Goal: Information Seeking & Learning: Learn about a topic

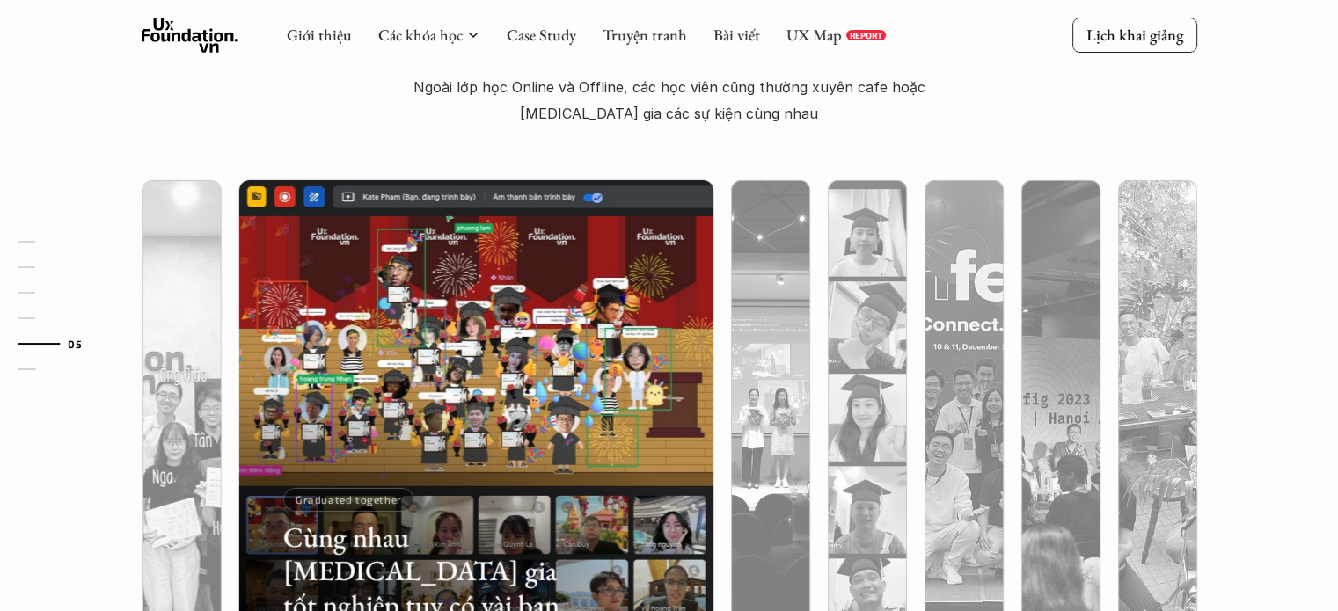
scroll to position [5384, 0]
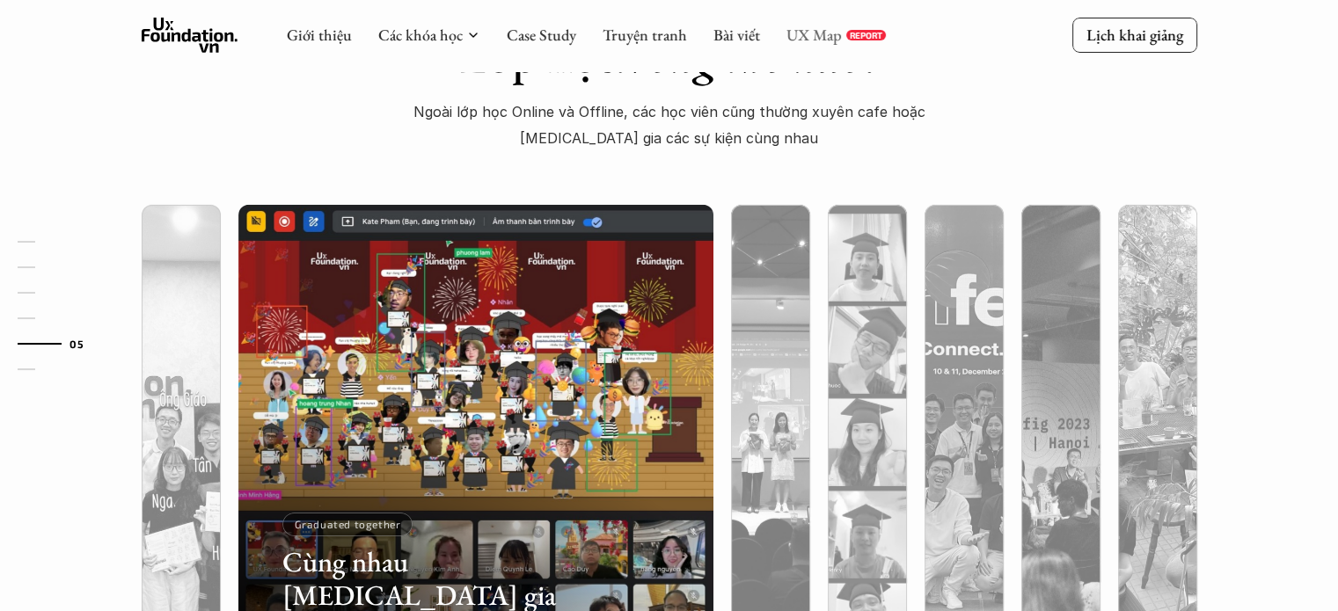
click at [788, 33] on link "UX Map" at bounding box center [813, 35] width 55 height 20
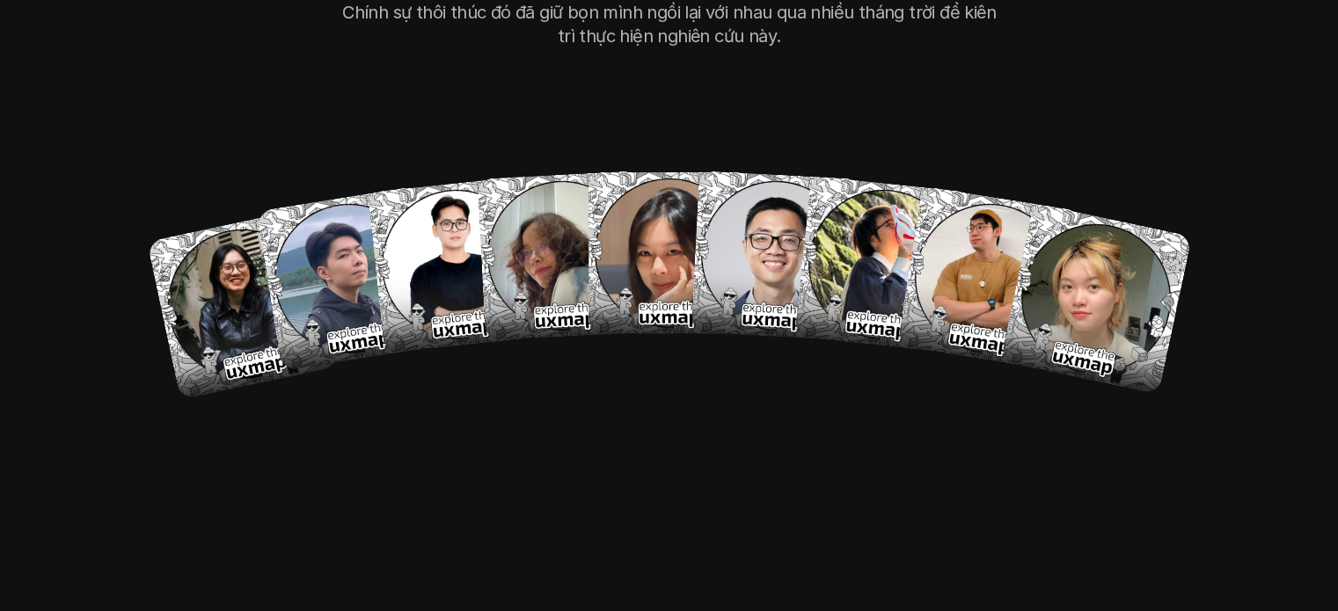
scroll to position [11485, 0]
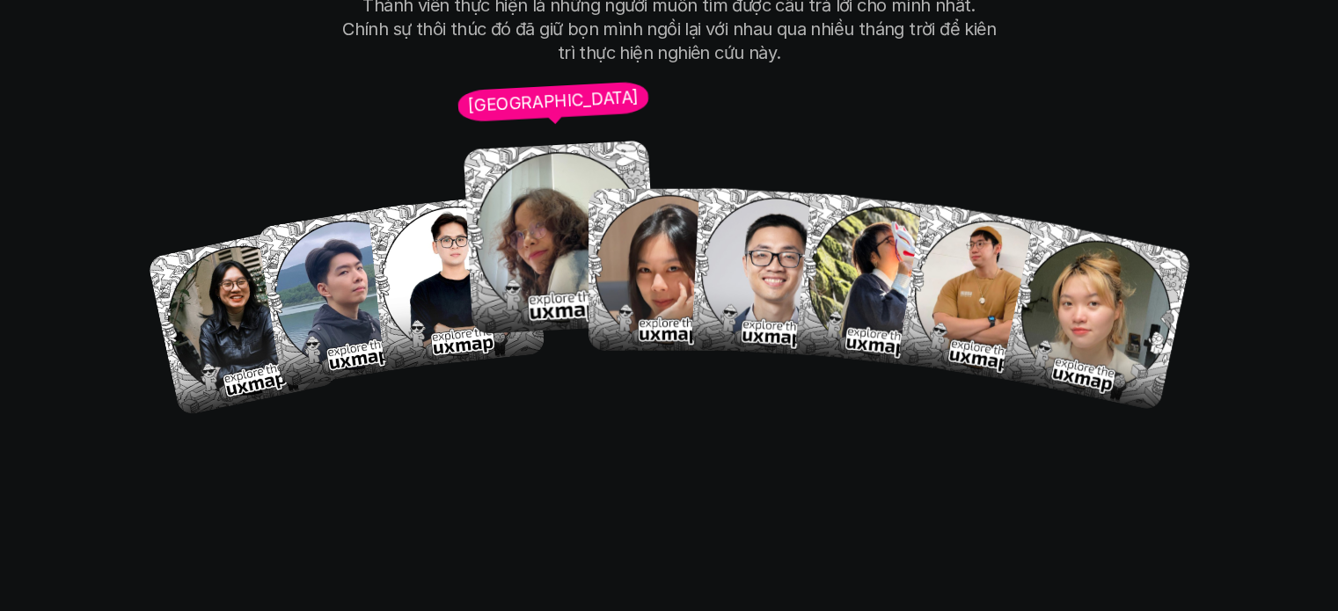
click at [544, 199] on img at bounding box center [561, 238] width 194 height 194
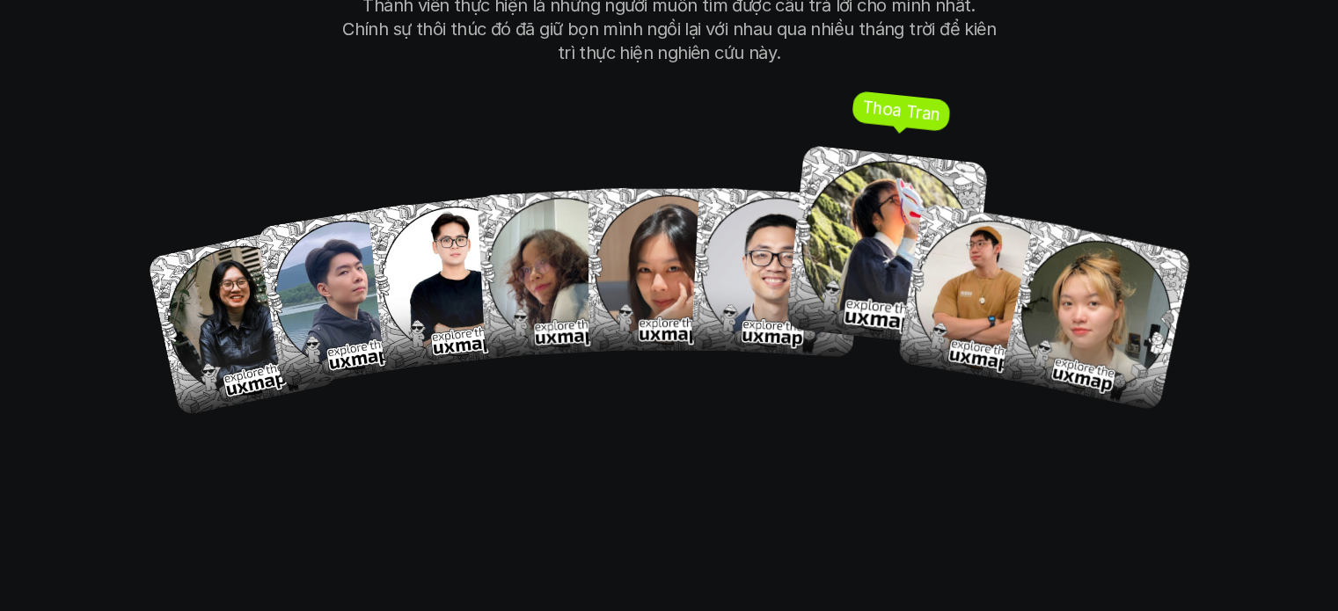
click at [866, 187] on img at bounding box center [886, 246] width 203 height 203
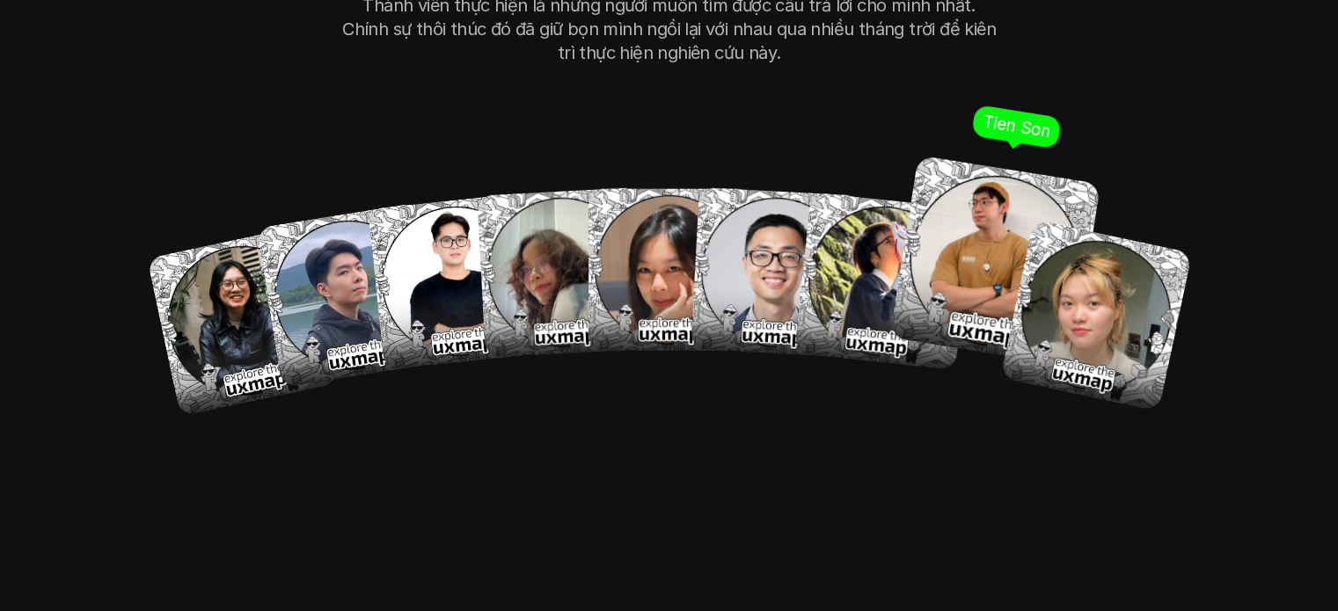
click at [989, 201] on img at bounding box center [994, 261] width 211 height 211
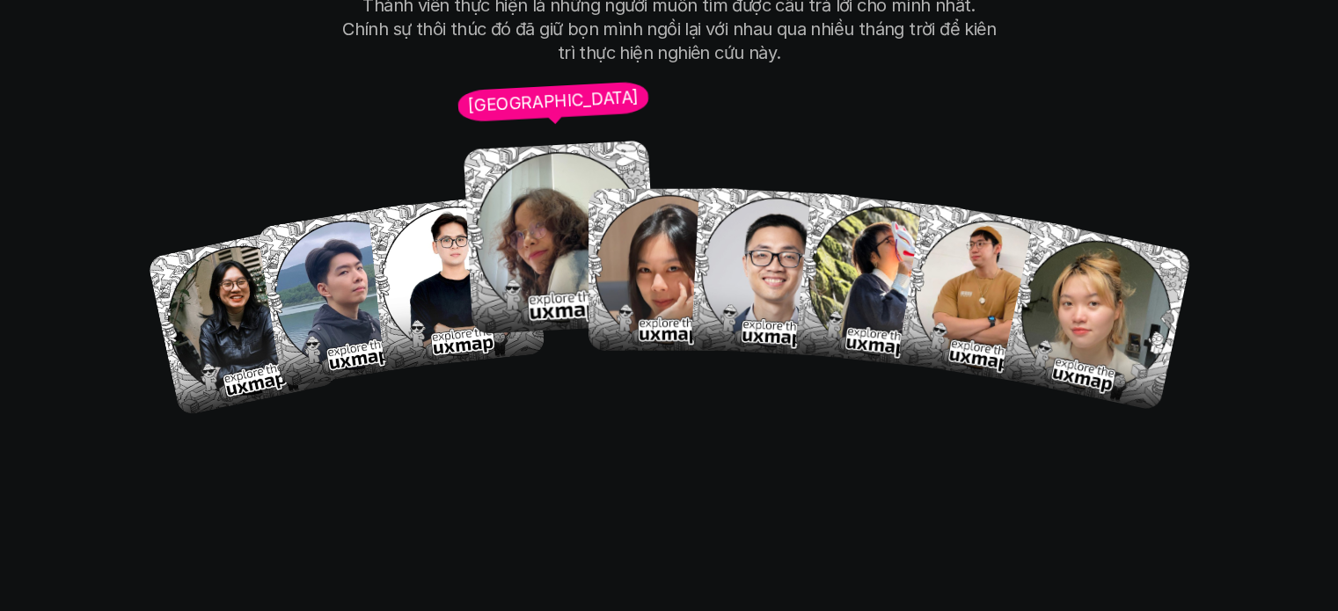
click at [538, 193] on img at bounding box center [561, 238] width 194 height 194
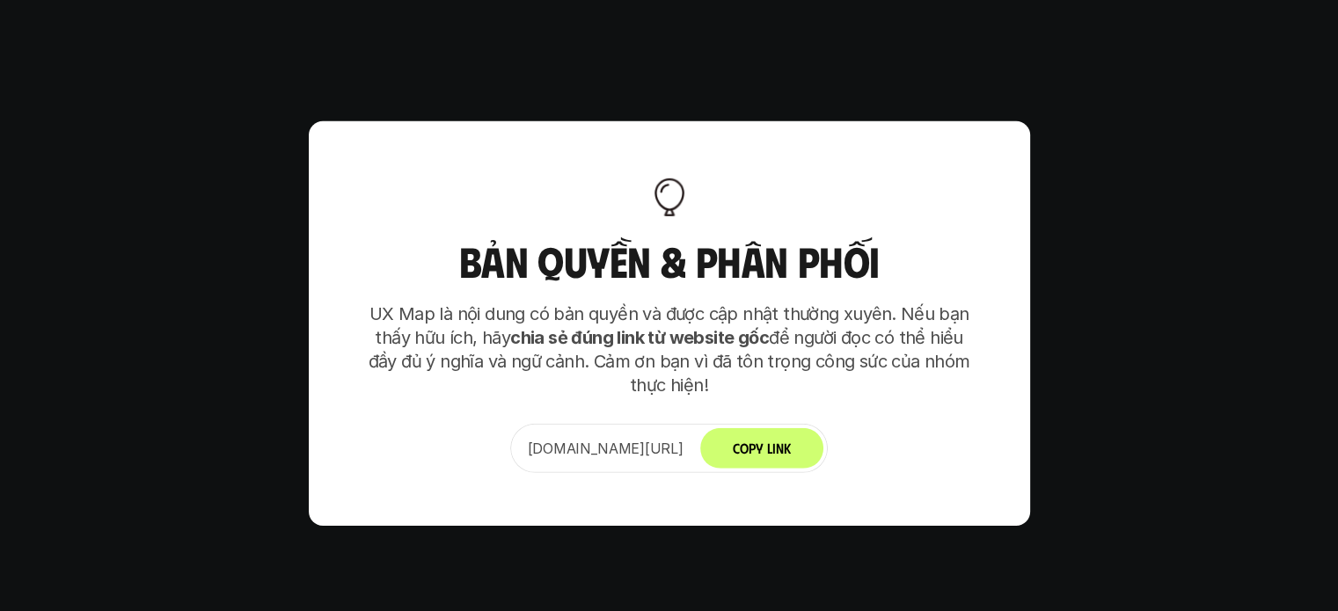
scroll to position [11925, 0]
